Goal: Entertainment & Leisure: Consume media (video, audio)

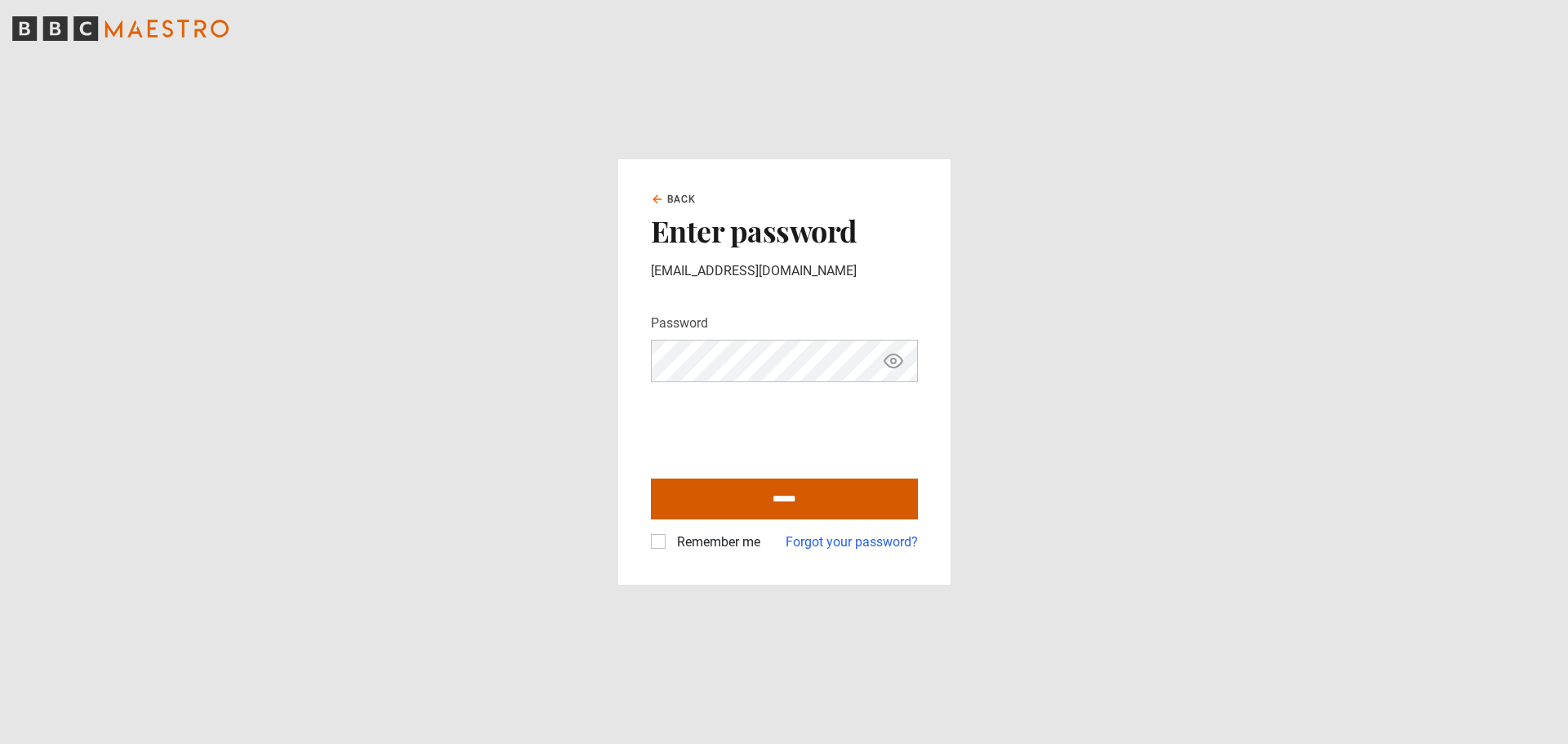
click at [797, 499] on input "******" at bounding box center [784, 500] width 268 height 41
type input "**********"
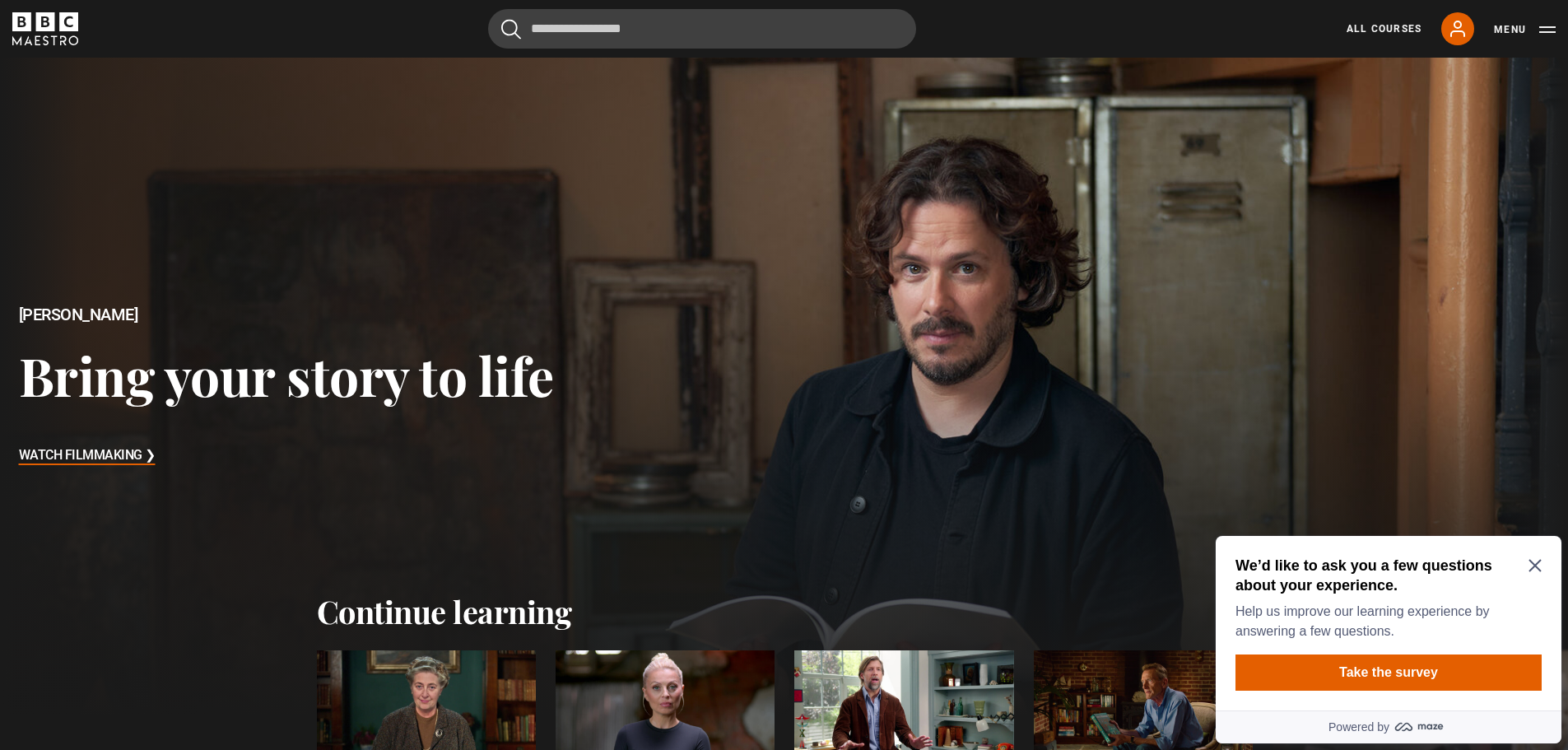
click at [1539, 571] on icon "Close Maze Prompt" at bounding box center [1534, 566] width 12 height 12
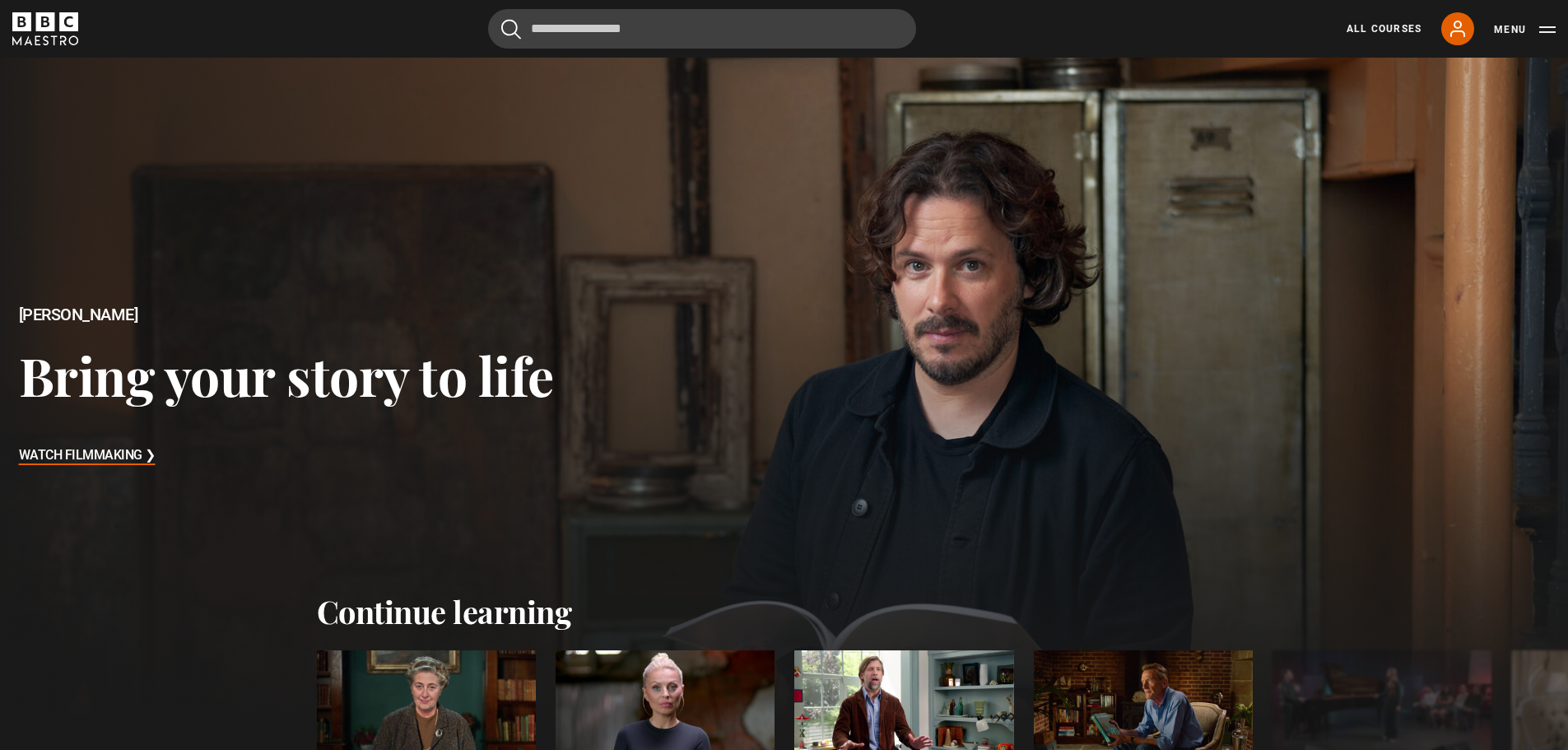
click at [96, 453] on h3 "Watch Filmmaking ❯" at bounding box center [87, 456] width 137 height 25
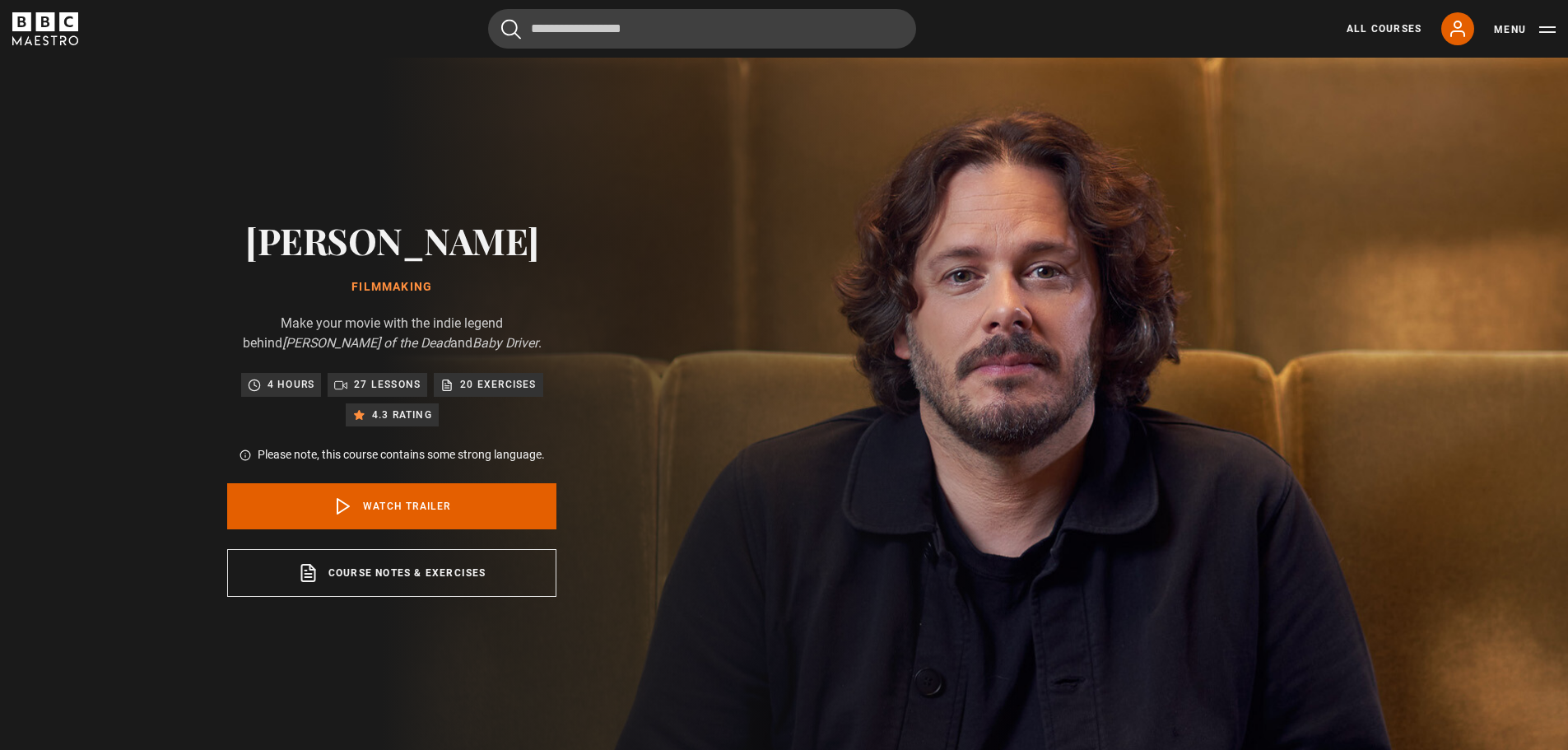
drag, startPoint x: 502, startPoint y: 251, endPoint x: 277, endPoint y: 242, distance: 225.2
click at [277, 242] on h2 "[PERSON_NAME]" at bounding box center [391, 240] width 329 height 42
copy h2 "[PERSON_NAME]"
click at [784, 186] on div "[PERSON_NAME] Filmmaking Make your movie with the indie legend behind [PERSON_N…" at bounding box center [392, 407] width 784 height 701
click at [389, 507] on link "Watch Trailer" at bounding box center [391, 507] width 329 height 46
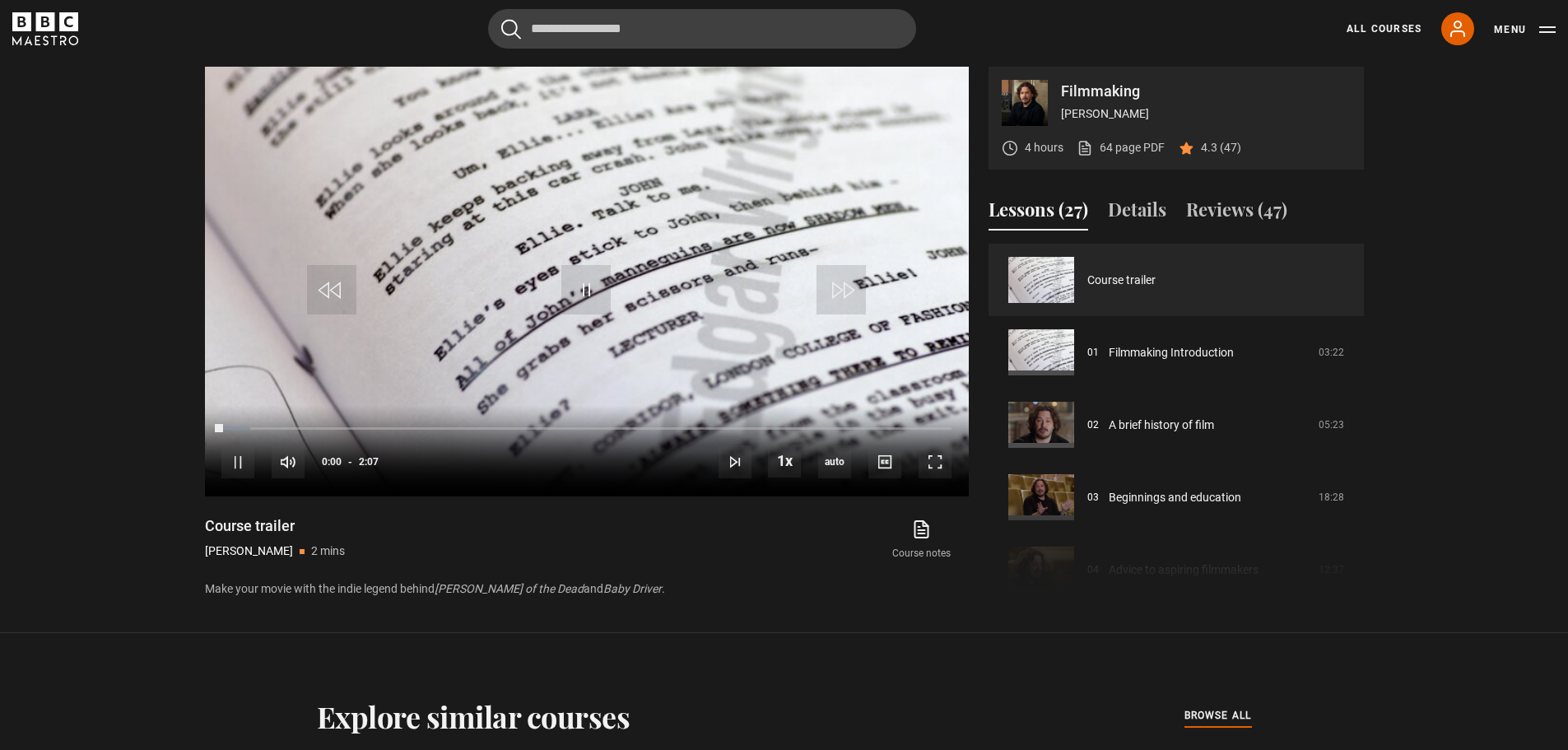
scroll to position [758, 0]
click at [244, 460] on span "Video Player" at bounding box center [238, 461] width 33 height 33
click at [289, 466] on span "Video Player" at bounding box center [288, 461] width 33 height 33
click at [239, 457] on span "Video Player" at bounding box center [238, 461] width 33 height 33
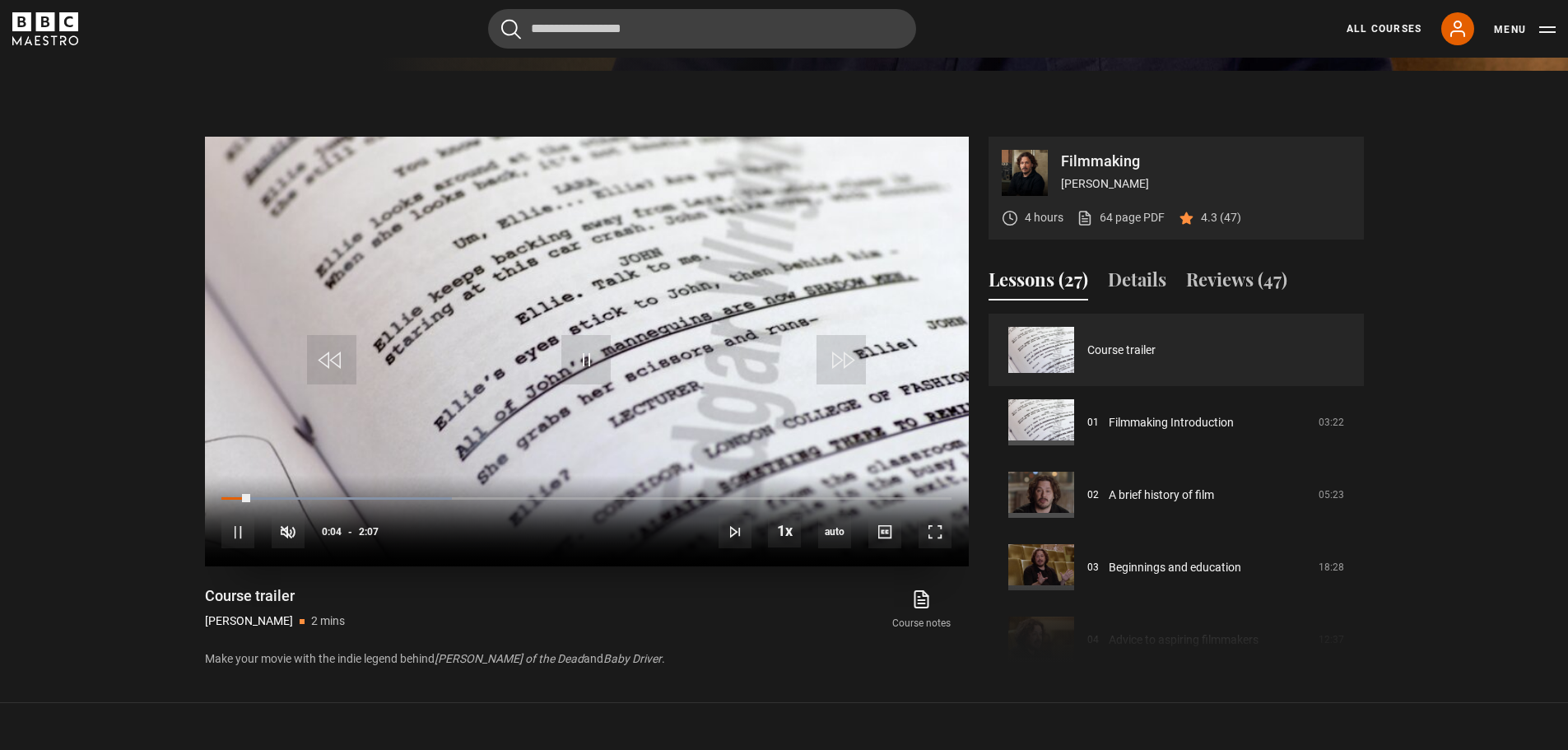
scroll to position [594, 0]
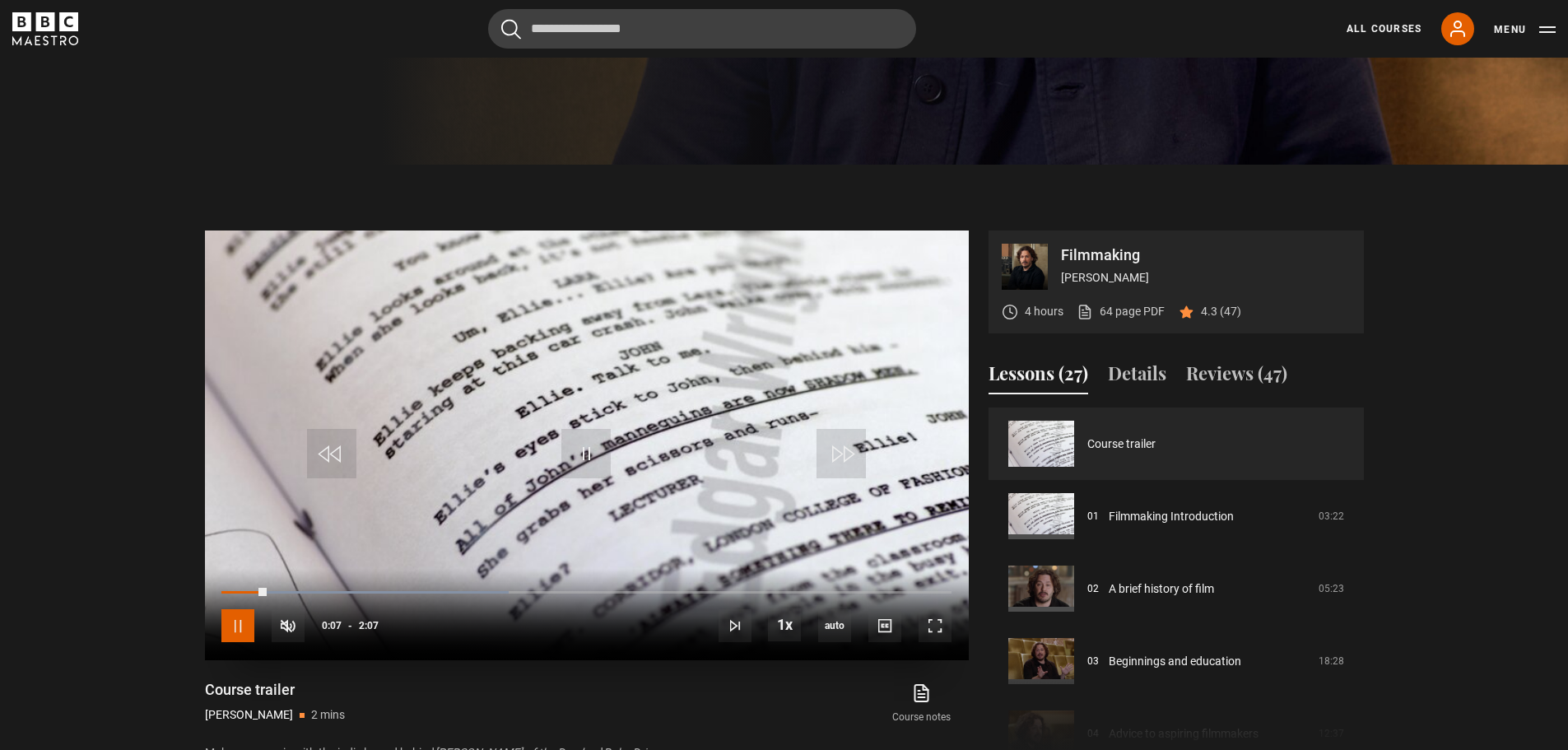
click at [240, 626] on span "Video Player" at bounding box center [238, 626] width 33 height 33
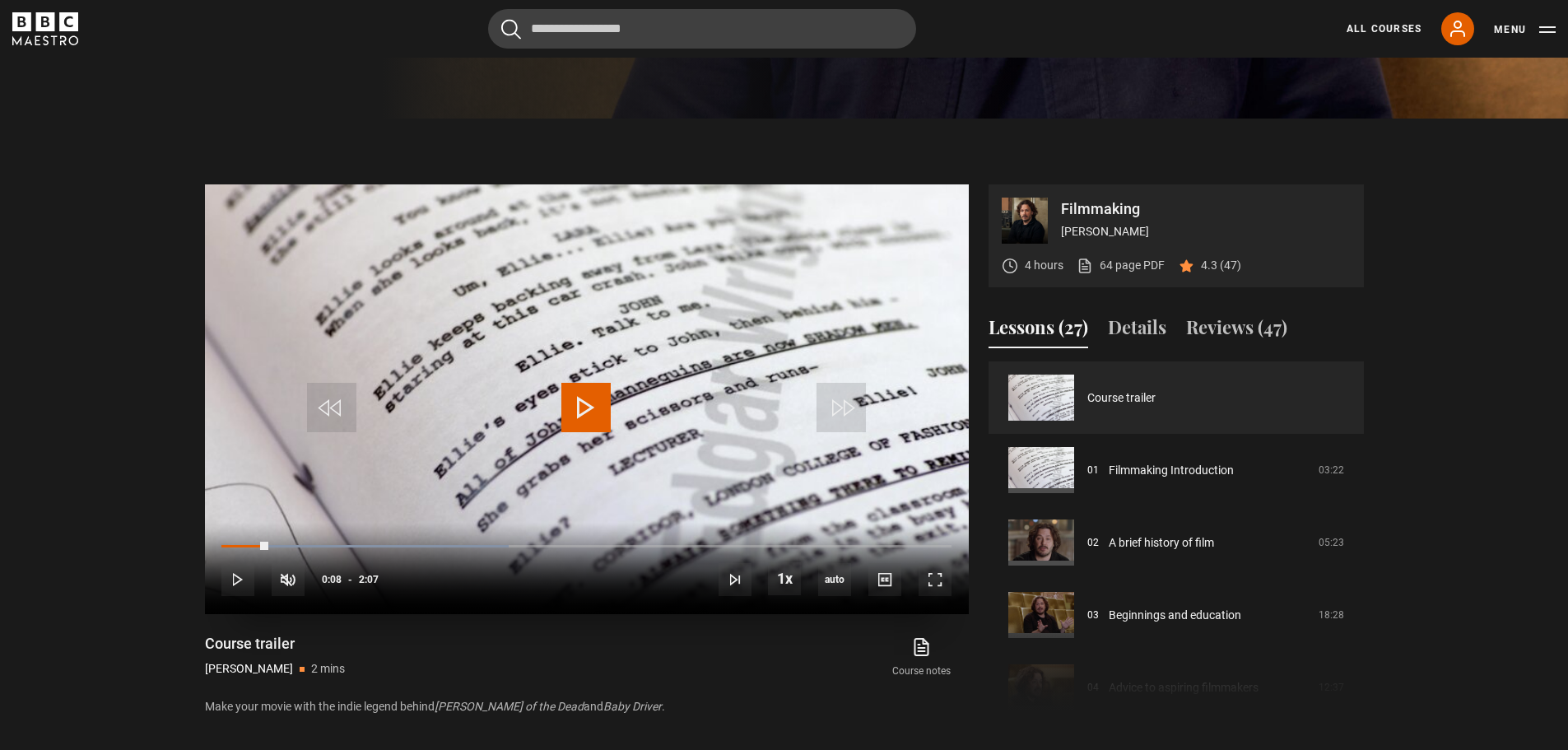
scroll to position [649, 0]
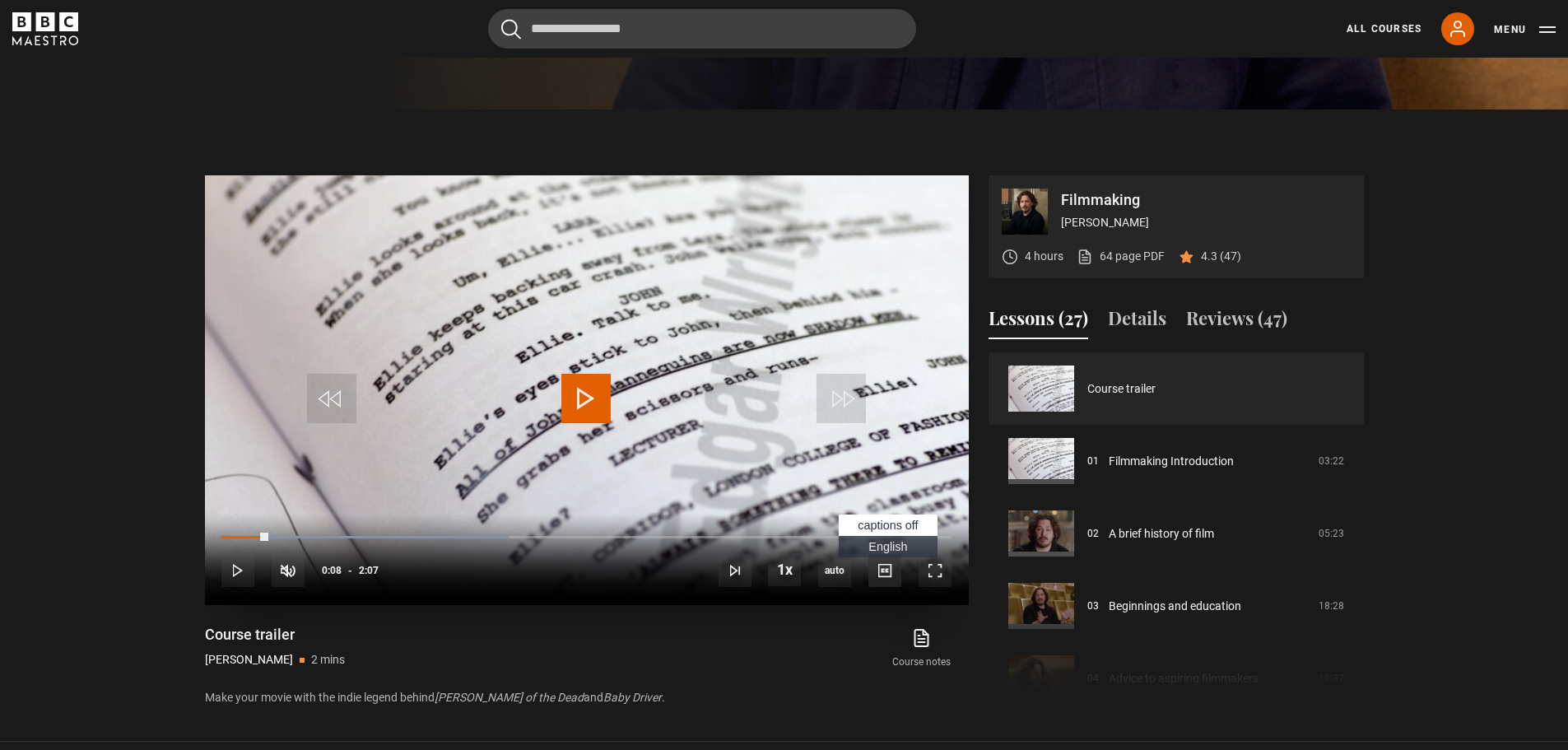
click at [891, 572] on span "Video Player" at bounding box center [885, 571] width 33 height 33
click at [229, 575] on span "Video Player" at bounding box center [238, 571] width 33 height 33
click at [888, 573] on span "Video Player" at bounding box center [885, 571] width 33 height 33
click at [896, 546] on span "English Captions" at bounding box center [887, 547] width 39 height 13
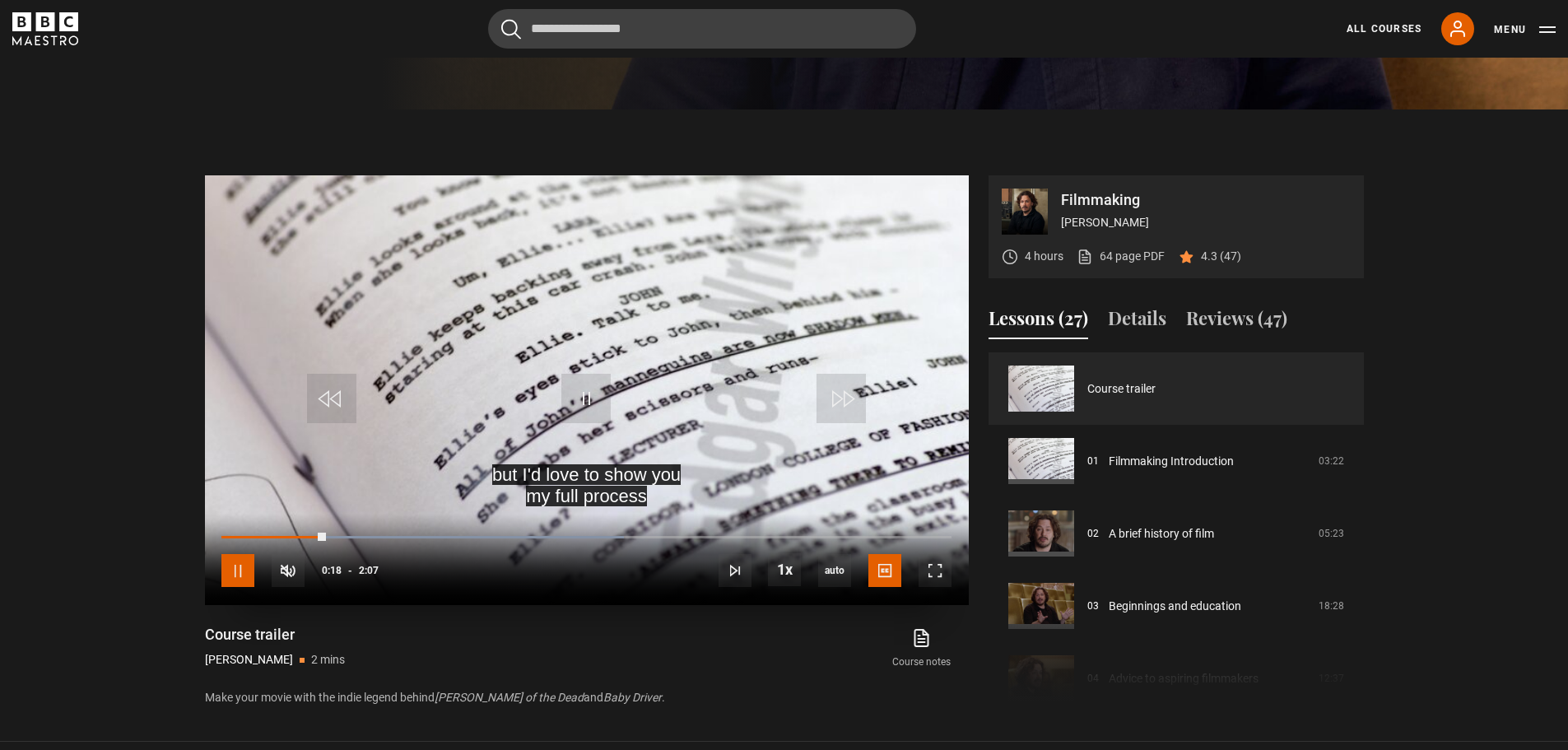
click at [241, 577] on span "Video Player" at bounding box center [238, 571] width 33 height 33
click at [1139, 253] on link "64 page PDF (opens in new tab)" at bounding box center [1120, 256] width 88 height 17
